Goal: Transaction & Acquisition: Purchase product/service

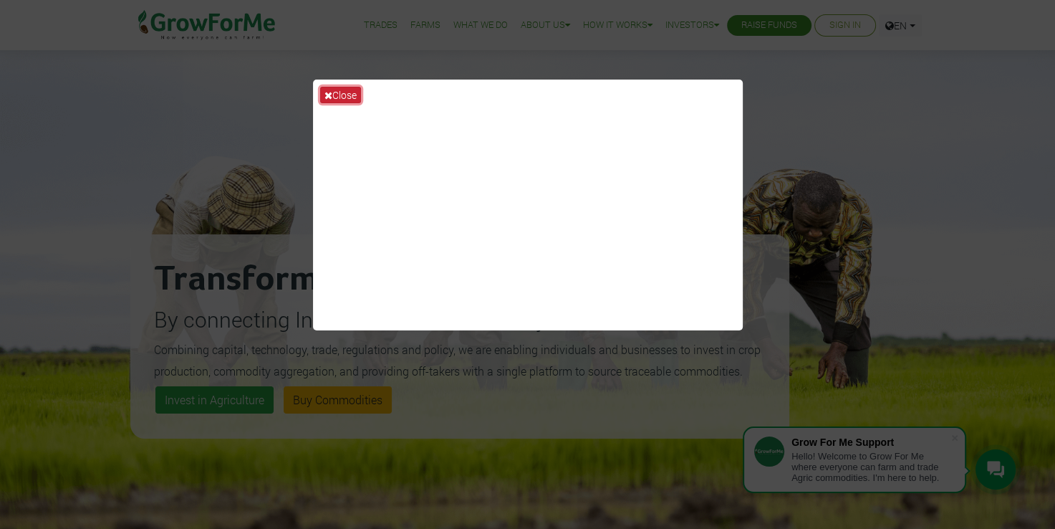
click at [338, 96] on button "Close" at bounding box center [340, 95] width 41 height 16
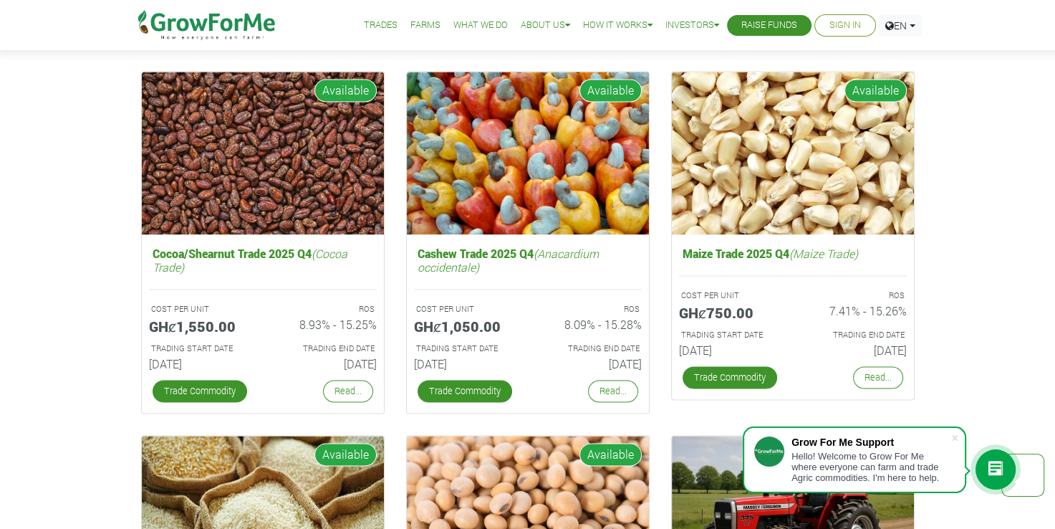
scroll to position [2440, 0]
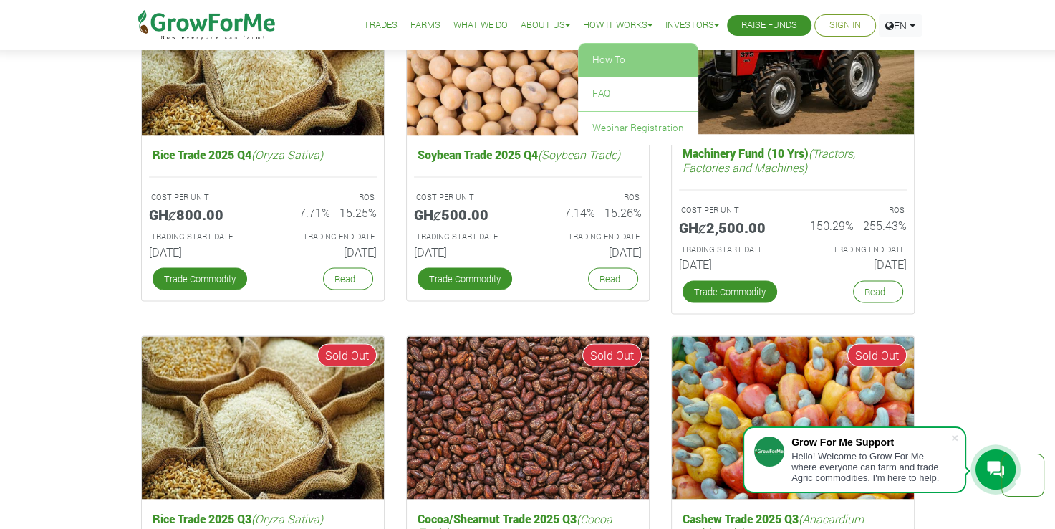
click at [602, 67] on link "How To" at bounding box center [638, 60] width 120 height 33
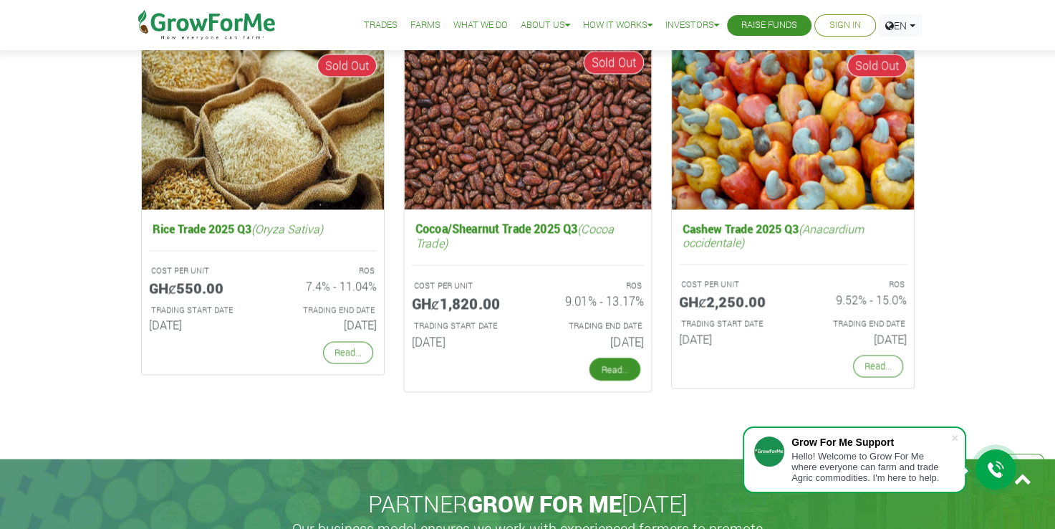
click at [622, 370] on link "Read..." at bounding box center [614, 368] width 51 height 23
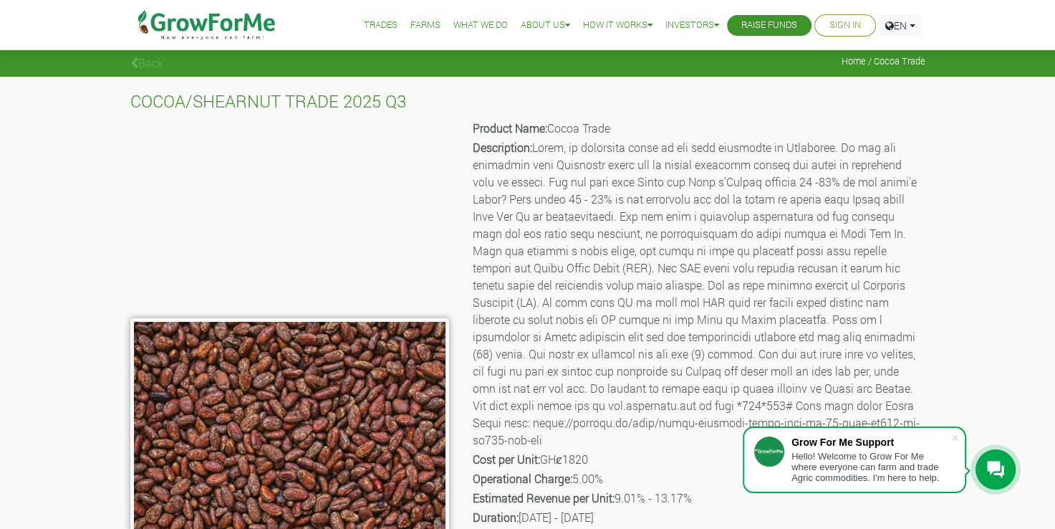
click at [847, 19] on link "Sign In" at bounding box center [845, 25] width 32 height 15
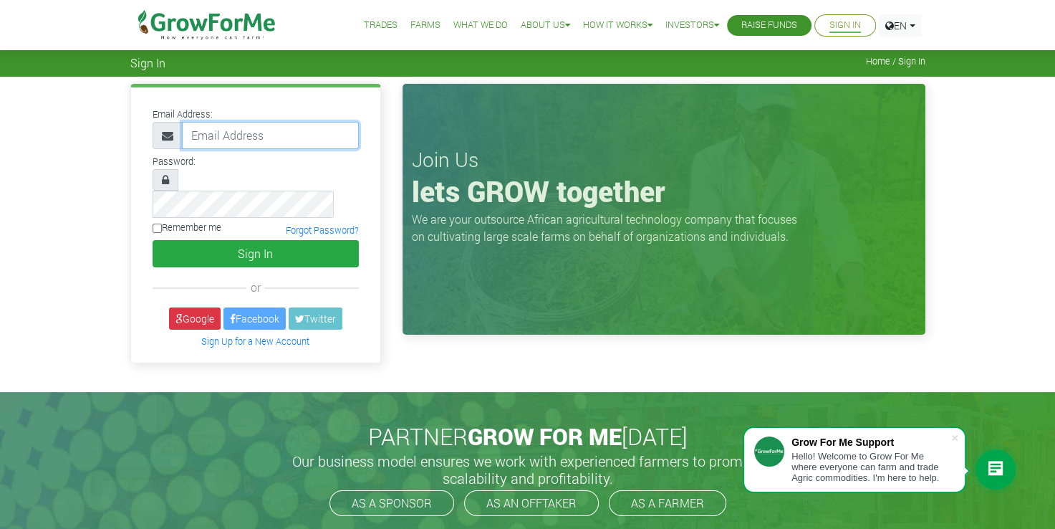
click at [218, 142] on input "email" at bounding box center [270, 135] width 177 height 27
type input "233245926711@growforme.com"
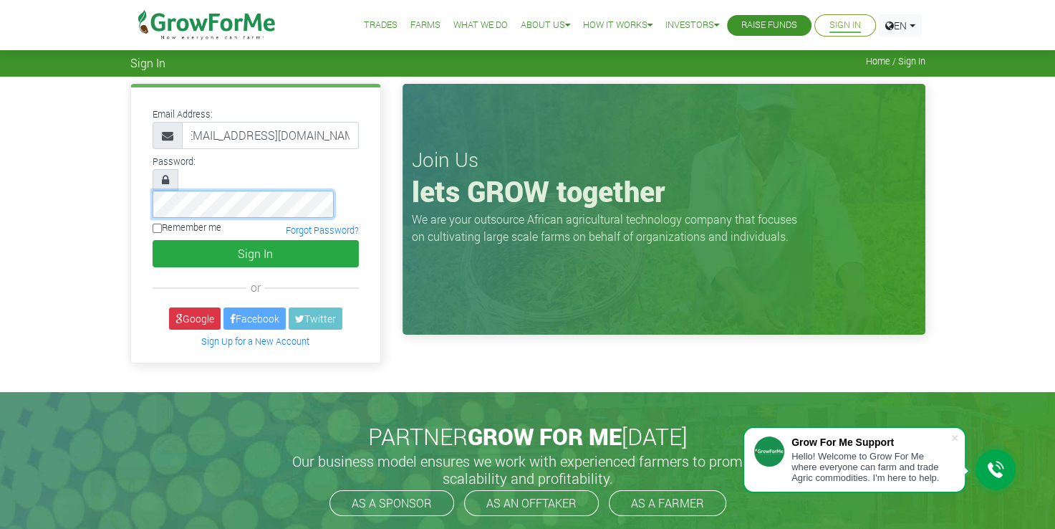
scroll to position [0, 0]
click at [150, 221] on div "Remember me Forgot Password?" at bounding box center [256, 230] width 228 height 19
click at [157, 223] on input "Remember me" at bounding box center [157, 227] width 9 height 9
checkbox input "true"
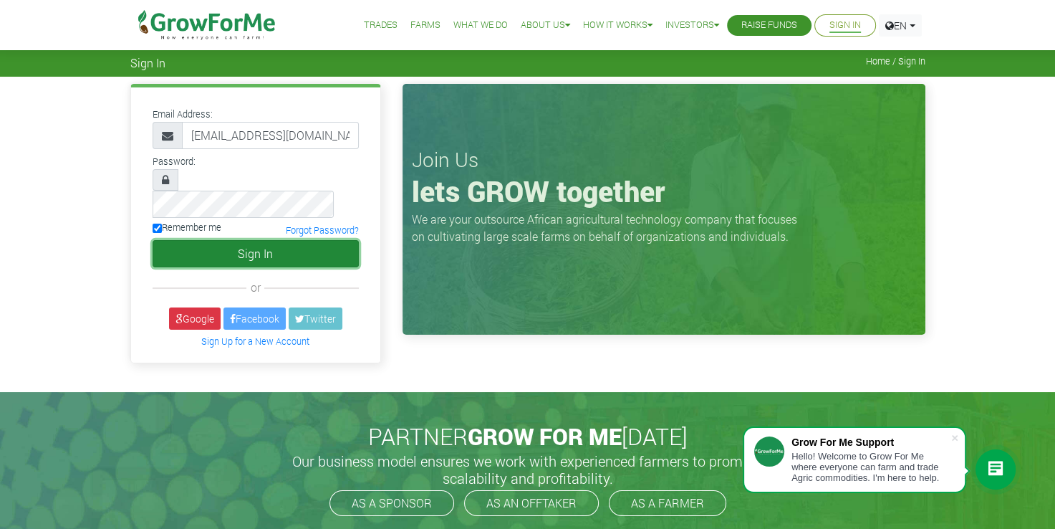
click at [261, 240] on button "Sign In" at bounding box center [256, 253] width 206 height 27
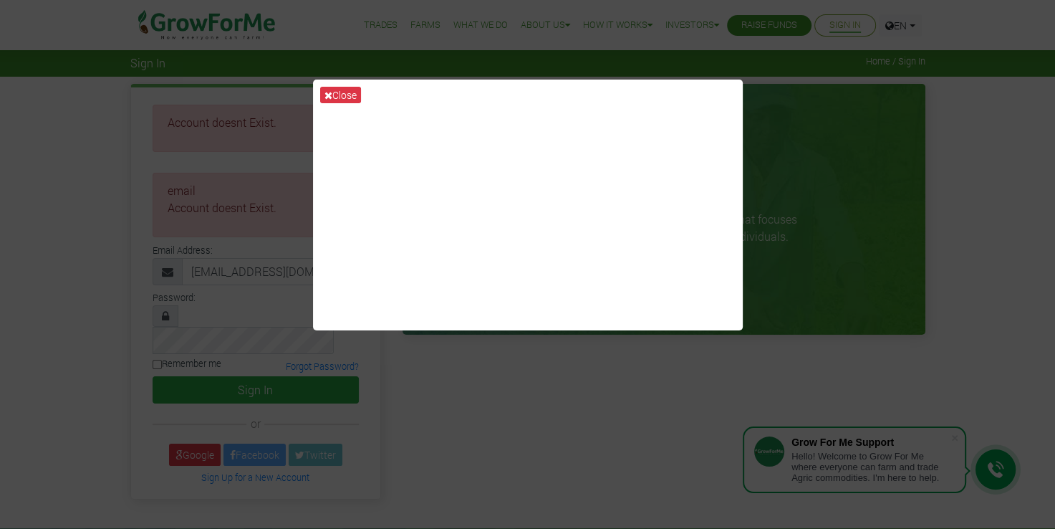
click at [564, 414] on div "Close" at bounding box center [527, 264] width 1055 height 529
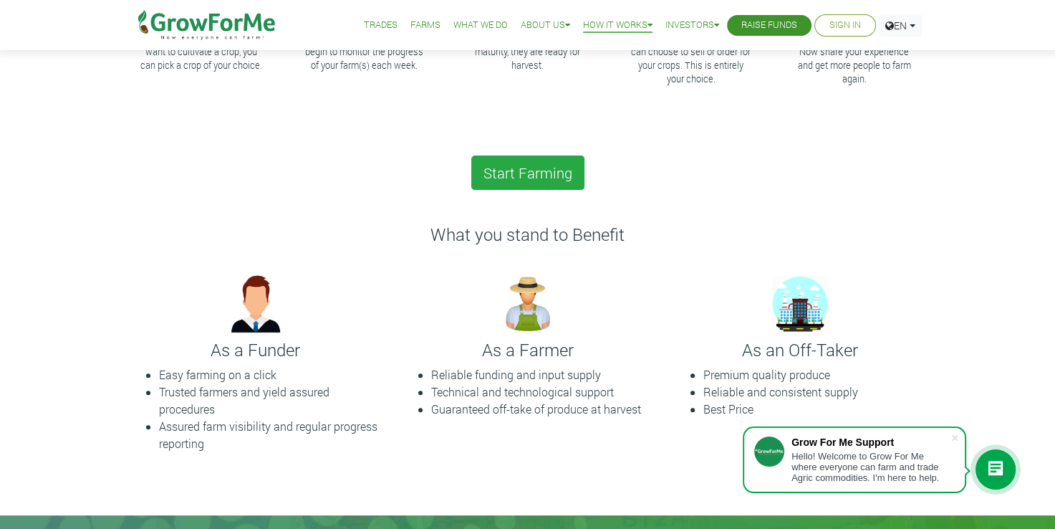
scroll to position [315, 0]
